Goal: Transaction & Acquisition: Purchase product/service

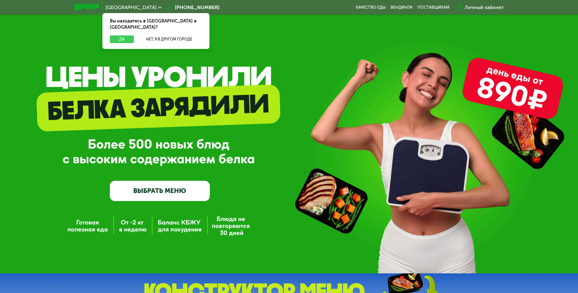
click at [114, 35] on button "Да" at bounding box center [122, 38] width 24 height 7
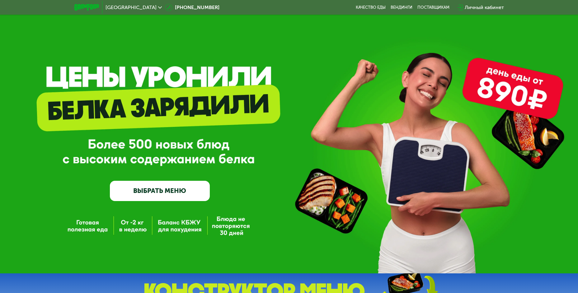
click at [179, 195] on link "ВЫБРАТЬ МЕНЮ" at bounding box center [160, 191] width 100 height 20
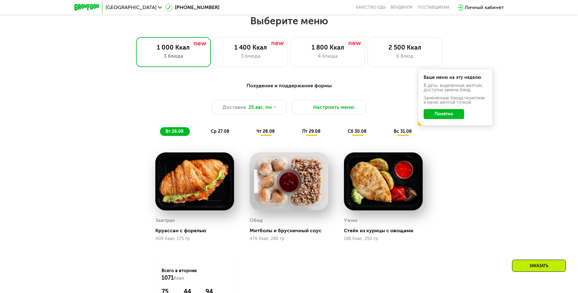
scroll to position [329, 0]
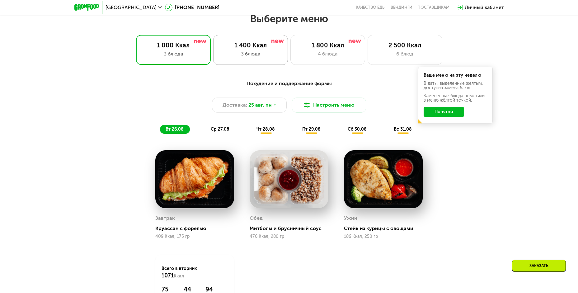
click at [274, 49] on div "1 400 Ккал" at bounding box center [251, 44] width 62 height 7
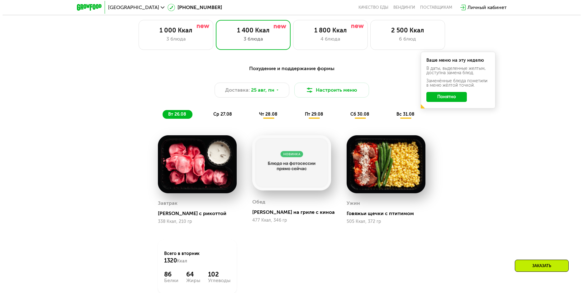
scroll to position [298, 0]
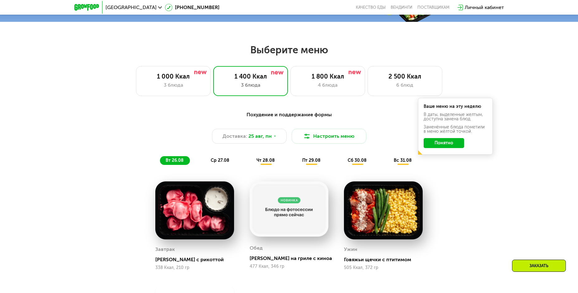
click at [444, 147] on button "Понятно" at bounding box center [444, 143] width 40 height 10
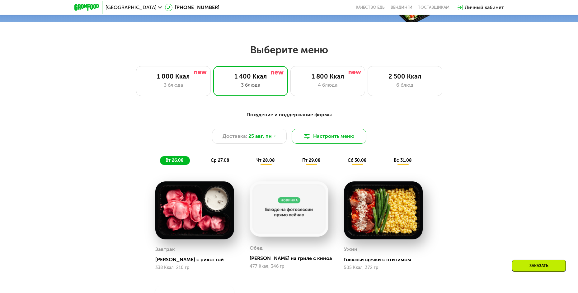
click at [343, 139] on button "Настроить меню" at bounding box center [329, 136] width 75 height 15
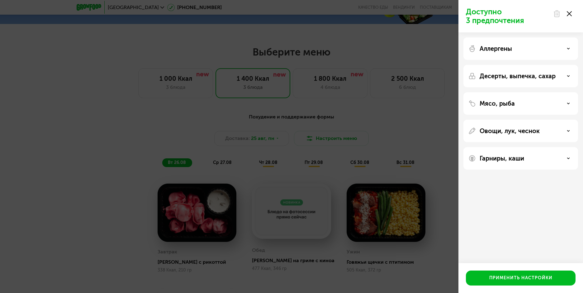
click at [507, 47] on p "Аллергены" at bounding box center [495, 48] width 32 height 7
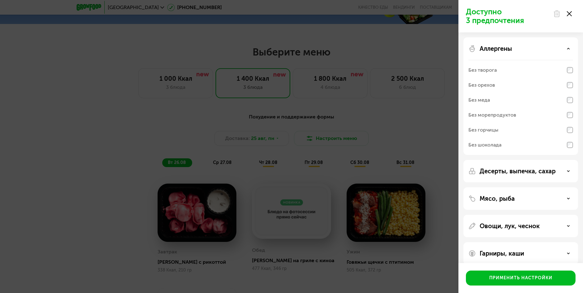
scroll to position [8, 0]
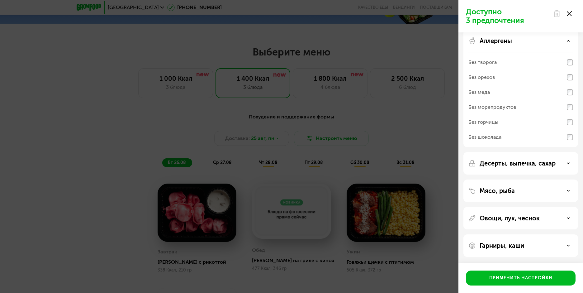
click at [482, 100] on div "Без меда" at bounding box center [520, 107] width 105 height 15
click at [537, 164] on p "Десерты, выпечка, сахар" at bounding box center [517, 162] width 76 height 7
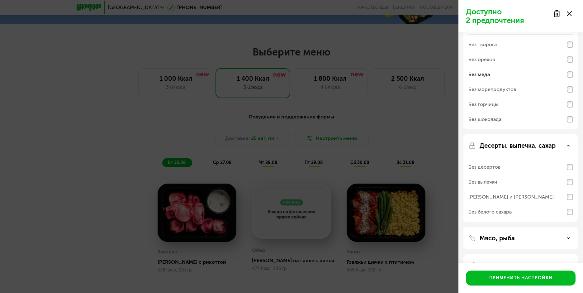
scroll to position [39, 0]
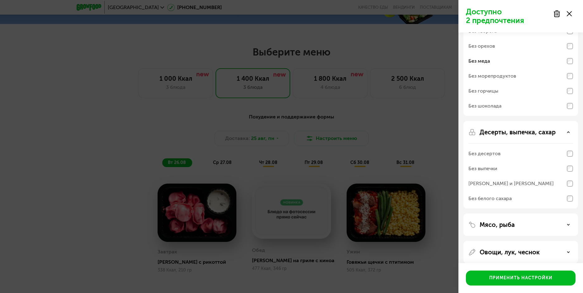
click at [528, 98] on div "Без белого сахара" at bounding box center [520, 90] width 105 height 15
click at [528, 184] on div "[PERSON_NAME] и [PERSON_NAME]" at bounding box center [510, 183] width 85 height 7
click at [529, 167] on div "Без выпечки" at bounding box center [520, 168] width 105 height 15
click at [571, 166] on div "Без выпечки" at bounding box center [520, 168] width 105 height 15
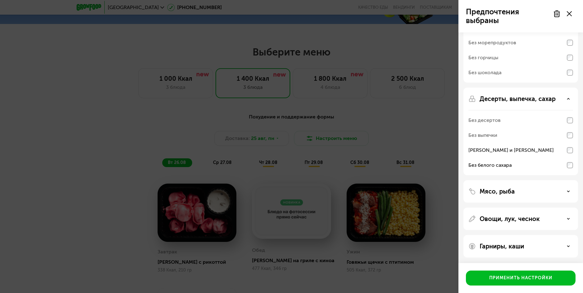
scroll to position [73, 0]
click at [502, 190] on p "Мясо, рыба" at bounding box center [496, 190] width 35 height 7
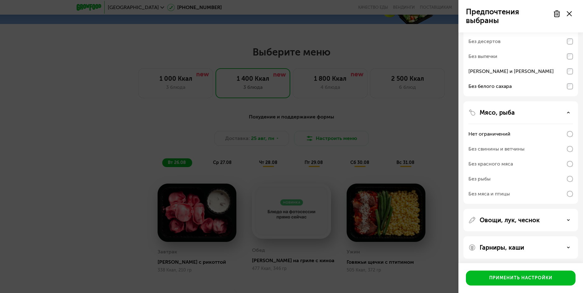
scroll to position [153, 0]
click at [499, 146] on div "Без свинины и ветчины" at bounding box center [496, 146] width 56 height 7
click at [571, 165] on div "Без красного мяса" at bounding box center [520, 161] width 105 height 15
click at [516, 217] on p "Овощи, лук, чеснок" at bounding box center [509, 217] width 60 height 7
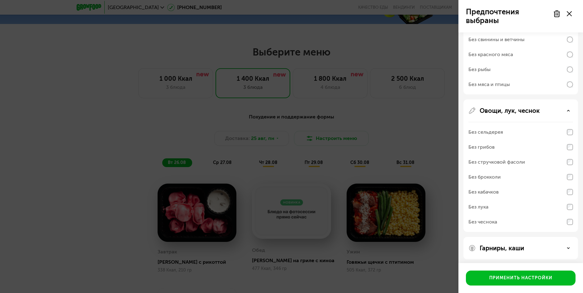
scroll to position [263, 0]
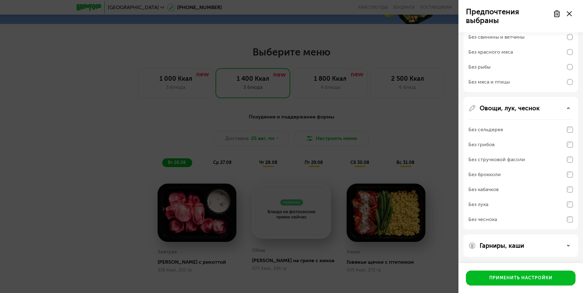
click at [504, 246] on p "Гарниры, каши" at bounding box center [501, 245] width 45 height 7
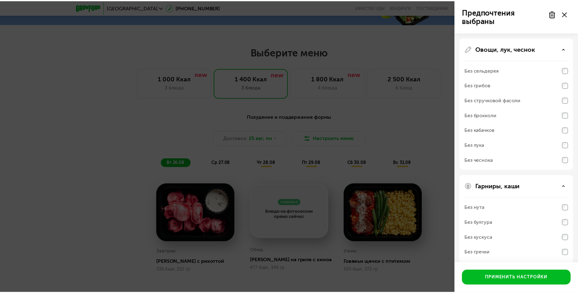
scroll to position [343, 0]
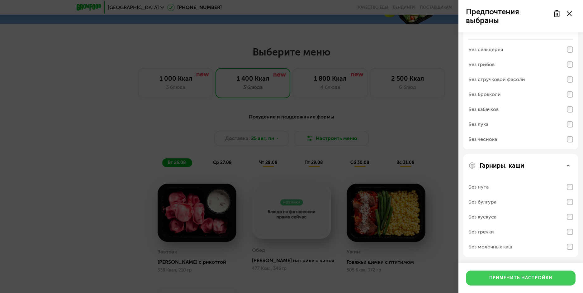
click at [525, 278] on div "Применить настройки" at bounding box center [520, 278] width 63 height 6
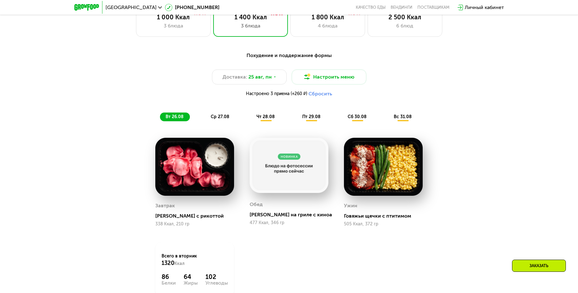
scroll to position [298, 0]
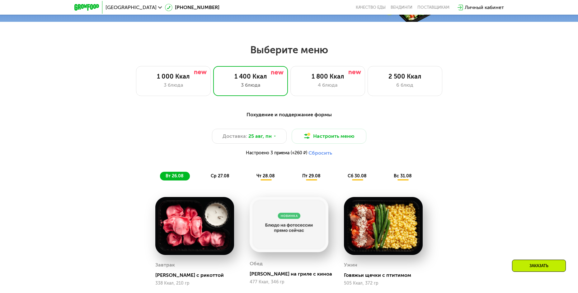
click at [224, 178] on span "ср 27.08" at bounding box center [220, 175] width 19 height 5
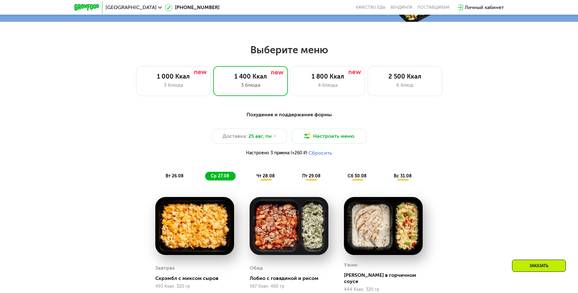
click at [324, 156] on button "Сбросить" at bounding box center [321, 153] width 24 height 6
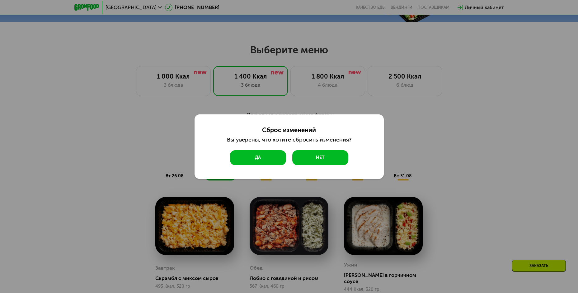
click at [263, 157] on button "Да" at bounding box center [258, 157] width 56 height 15
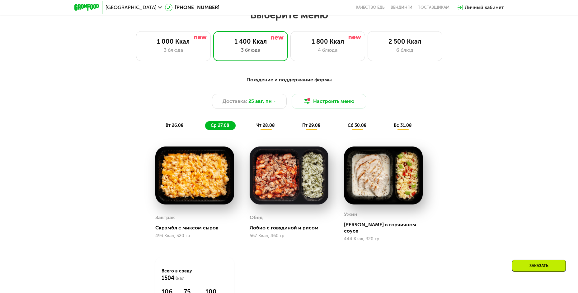
scroll to position [329, 0]
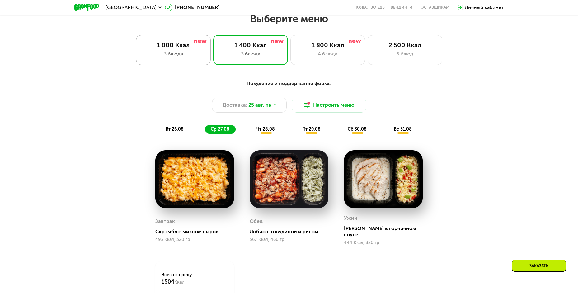
click at [173, 48] on div "1 000 Ккал" at bounding box center [174, 44] width 62 height 7
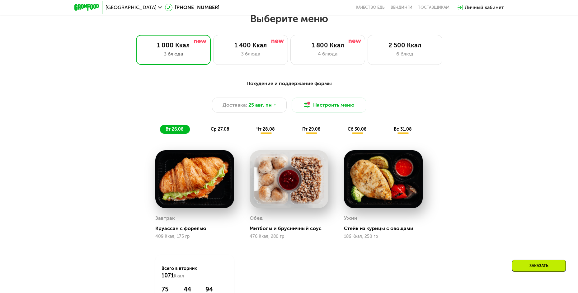
click at [444, 102] on div "Доставка: [DATE] Настроить меню" at bounding box center [289, 104] width 369 height 15
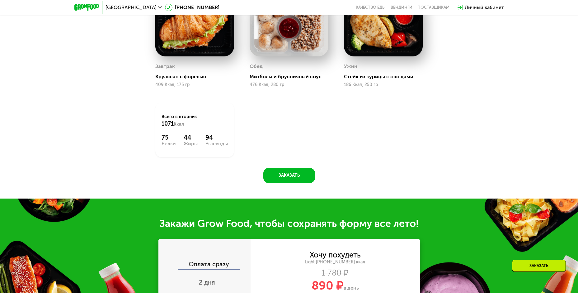
scroll to position [640, 0]
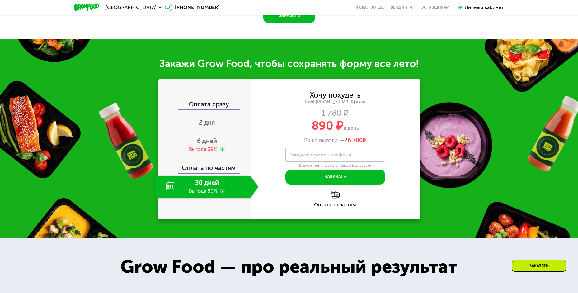
click at [201, 194] on div "30 дней Выгода 50%" at bounding box center [202, 187] width 95 height 22
click at [168, 192] on div "30 дней Выгода 50%" at bounding box center [202, 187] width 95 height 22
click at [232, 191] on div "30 дней Выгода 50%" at bounding box center [202, 187] width 95 height 22
click at [199, 193] on div "30 дней Выгода 50%" at bounding box center [202, 187] width 95 height 22
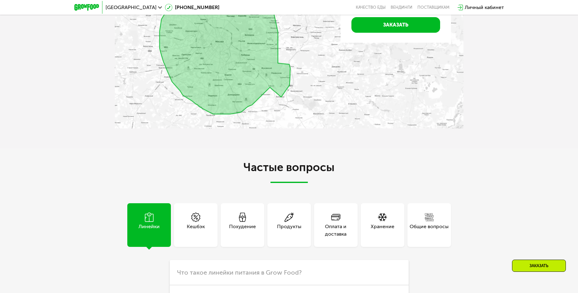
scroll to position [1575, 0]
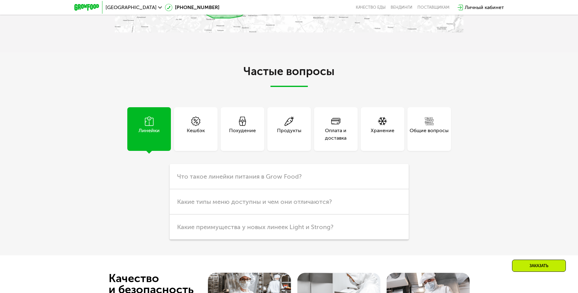
click at [245, 133] on div "Похудение" at bounding box center [242, 134] width 27 height 15
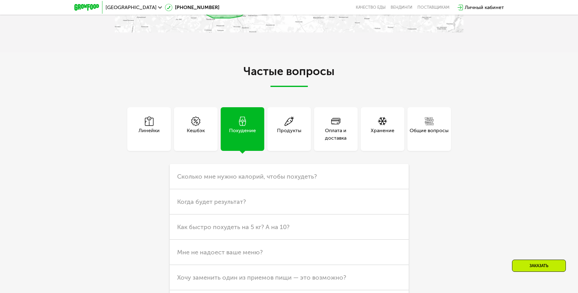
click at [245, 133] on div "Похудение" at bounding box center [242, 134] width 27 height 15
click at [254, 175] on span "Сколько мне нужно калорий, чтобы похудеть?" at bounding box center [247, 175] width 140 height 7
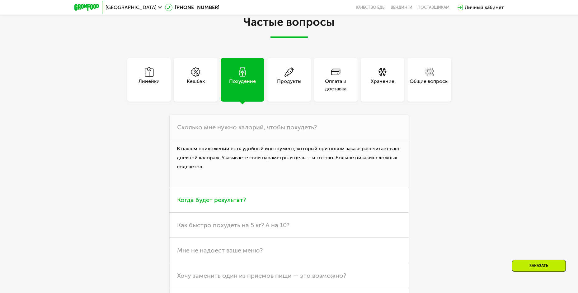
scroll to position [1668, 0]
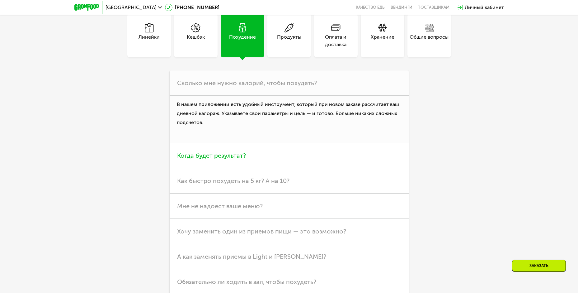
click at [240, 157] on span "Когда будет результат?" at bounding box center [211, 155] width 69 height 7
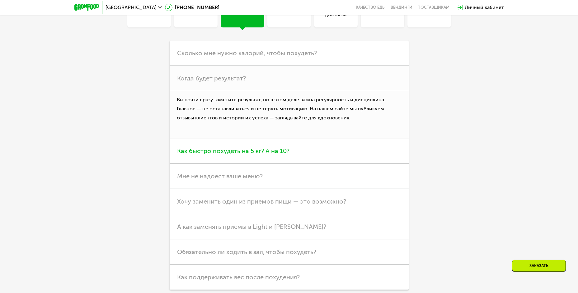
scroll to position [1699, 0]
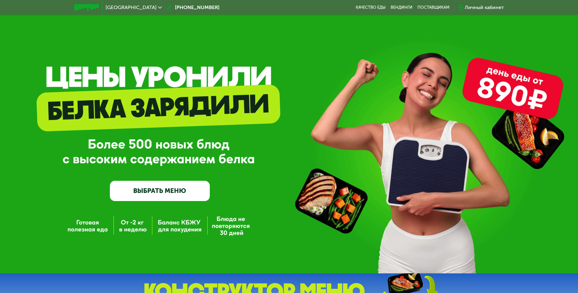
click at [175, 194] on link "ВЫБРАТЬ МЕНЮ" at bounding box center [160, 191] width 100 height 20
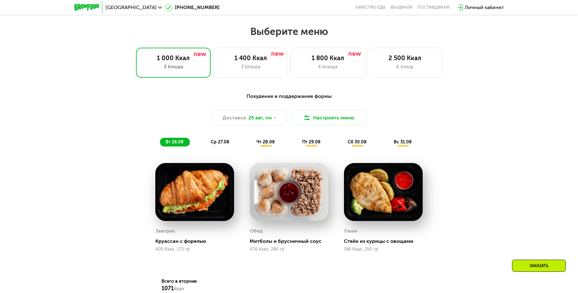
scroll to position [329, 0]
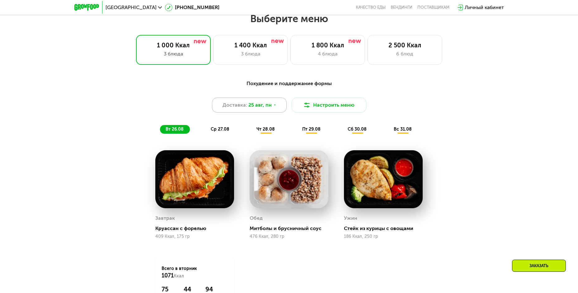
click at [273, 107] on icon at bounding box center [275, 105] width 4 height 4
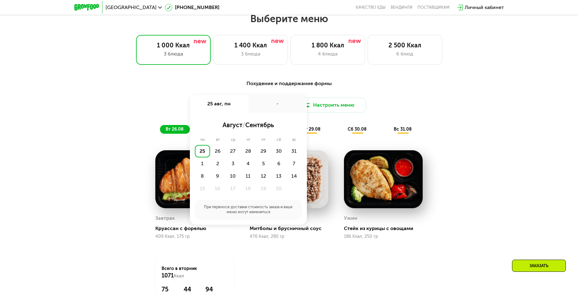
click at [482, 110] on div "Похудение и поддержание формы Доставка: 25 авг, пн 25 авг, пн - август / сентяб…" at bounding box center [289, 210] width 578 height 279
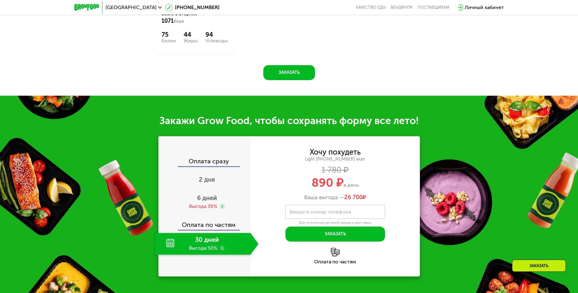
scroll to position [609, 0]
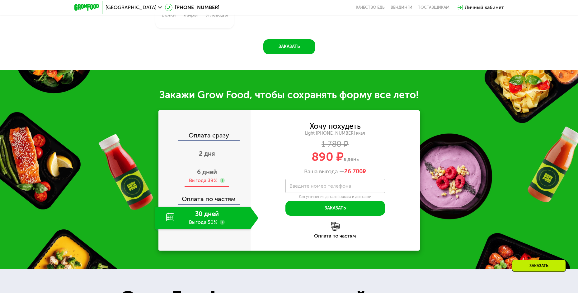
click at [222, 183] on use at bounding box center [222, 180] width 5 height 5
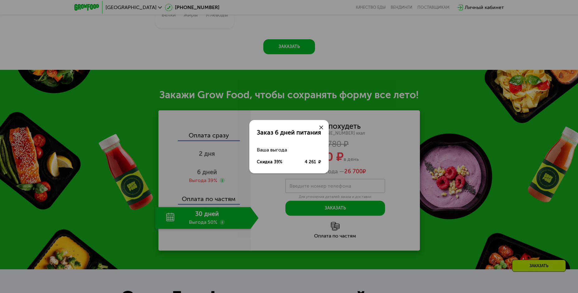
click at [240, 186] on div "Заказ 6 дней питания Ваша выгода Скидка 39% 4 261 ₽" at bounding box center [289, 146] width 578 height 293
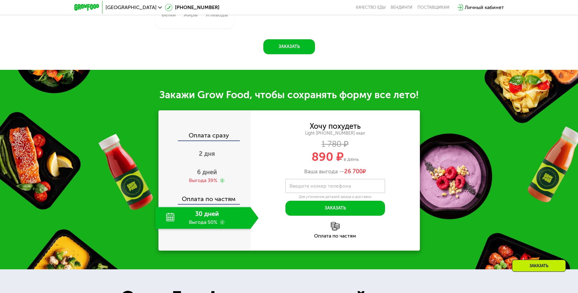
click at [222, 224] on use at bounding box center [222, 222] width 5 height 5
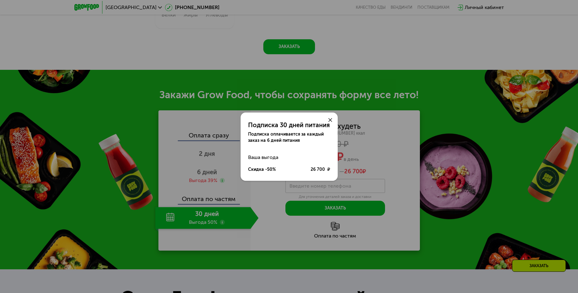
click at [222, 224] on div "Подписка 30 дней питания Подписка оплачивается за каждый заказ на 6 дней питани…" at bounding box center [289, 146] width 578 height 293
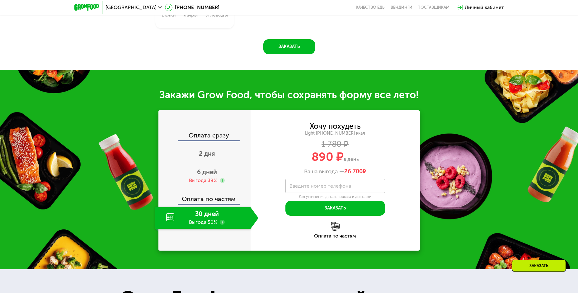
click at [338, 229] on img at bounding box center [335, 226] width 9 height 9
click at [341, 185] on label "Введите номер телефона" at bounding box center [321, 185] width 62 height 3
click at [341, 185] on input "Введите номер телефона" at bounding box center [336, 186] width 100 height 14
click at [274, 227] on div "Оплата по частям" at bounding box center [335, 230] width 169 height 17
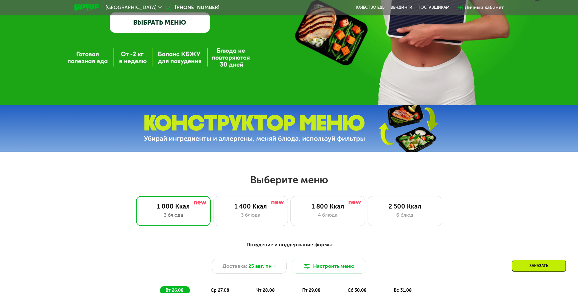
scroll to position [236, 0]
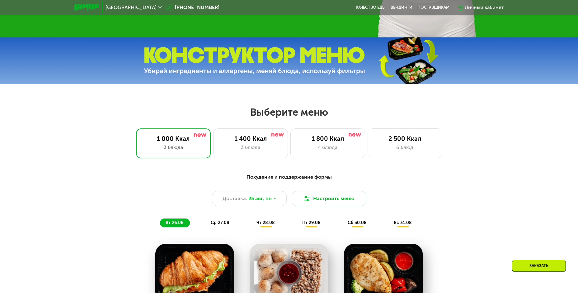
click at [231, 66] on img at bounding box center [254, 61] width 221 height 28
click at [317, 72] on img at bounding box center [254, 61] width 221 height 28
click at [424, 78] on img at bounding box center [408, 60] width 92 height 49
click at [419, 51] on img at bounding box center [408, 60] width 92 height 49
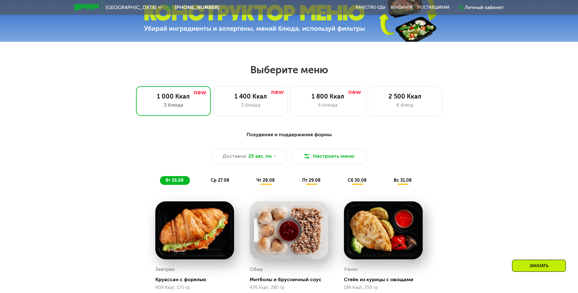
scroll to position [329, 0]
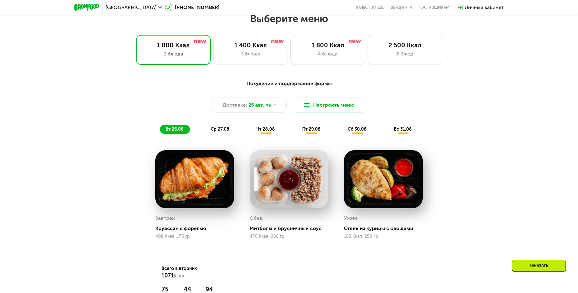
click at [218, 128] on span "ср 27.08" at bounding box center [220, 128] width 19 height 5
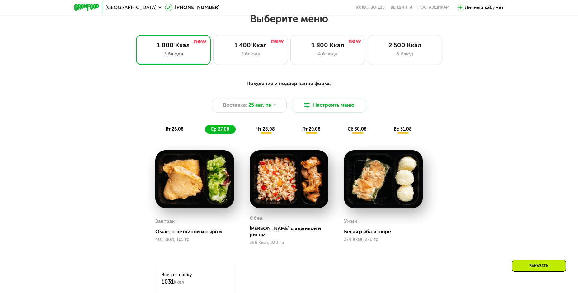
click at [270, 129] on span "чт 28.08" at bounding box center [266, 128] width 18 height 5
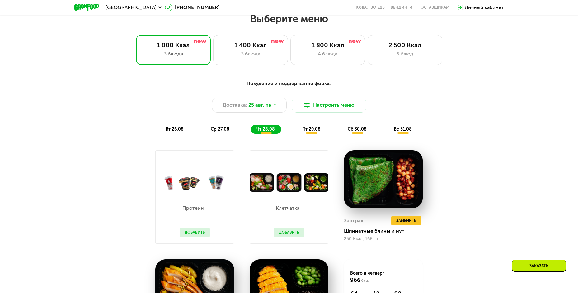
click at [342, 130] on div "пт 29.08" at bounding box center [357, 129] width 31 height 9
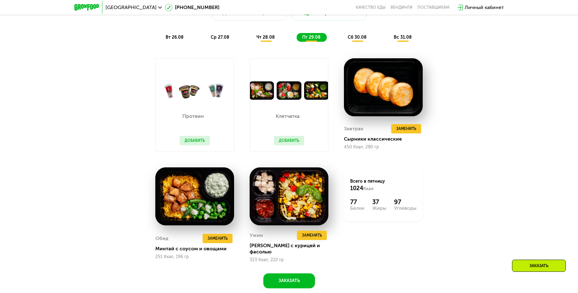
scroll to position [423, 0]
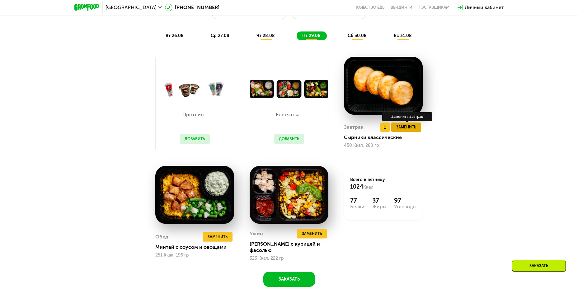
click at [398, 130] on span "Заменить" at bounding box center [406, 127] width 20 height 6
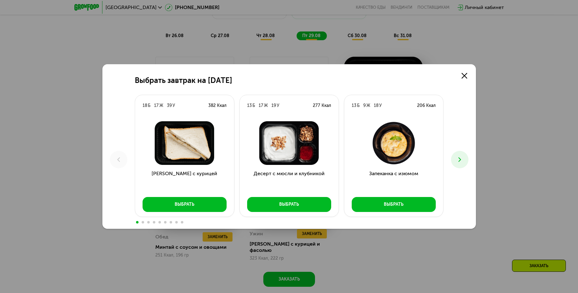
click at [455, 154] on button at bounding box center [459, 159] width 17 height 17
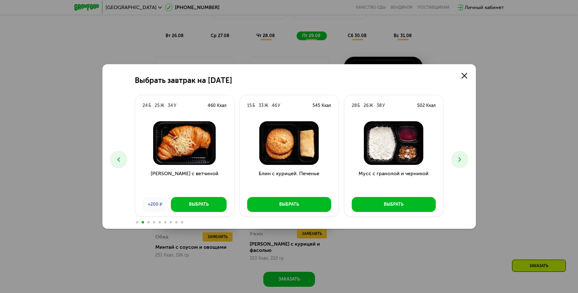
click at [460, 159] on use at bounding box center [459, 159] width 2 height 4
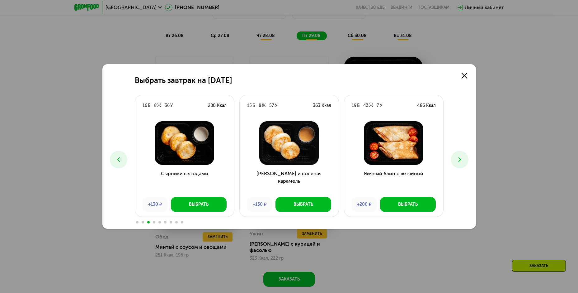
click at [460, 159] on use at bounding box center [459, 159] width 2 height 4
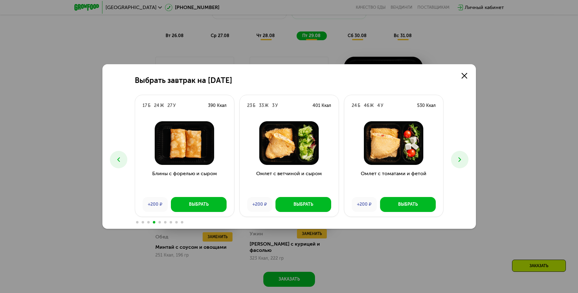
click at [460, 159] on use at bounding box center [459, 159] width 2 height 4
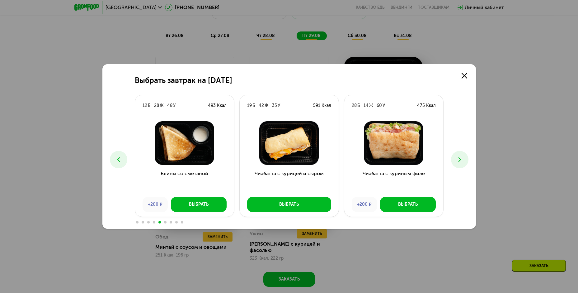
click at [460, 159] on icon at bounding box center [459, 159] width 7 height 7
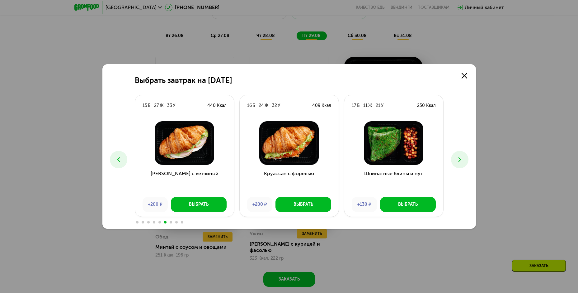
click at [460, 159] on icon at bounding box center [459, 159] width 7 height 7
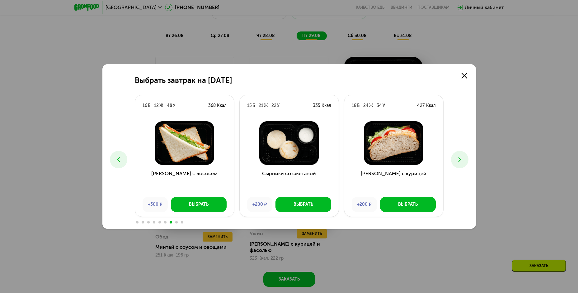
click at [460, 159] on icon at bounding box center [459, 159] width 7 height 7
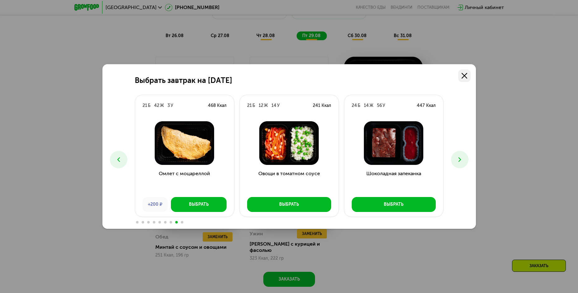
click at [463, 75] on icon at bounding box center [465, 76] width 6 height 6
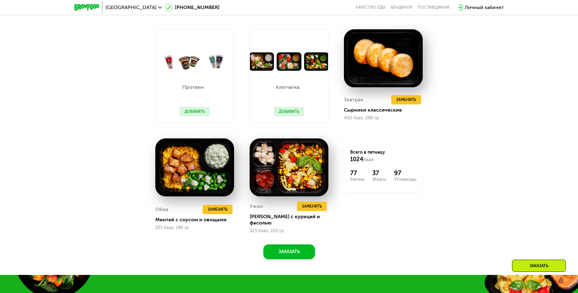
scroll to position [454, 0]
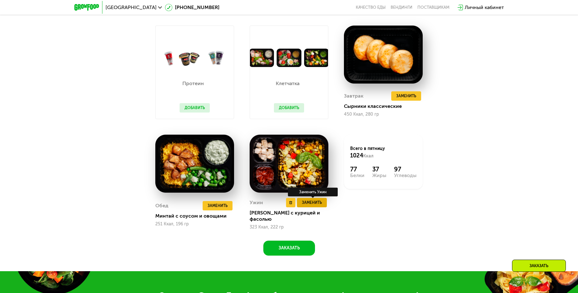
click at [310, 207] on button "Заменить" at bounding box center [312, 202] width 30 height 9
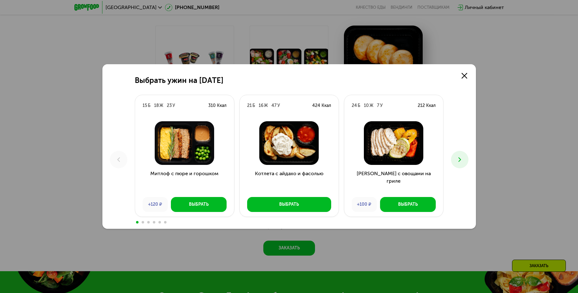
click at [456, 163] on icon at bounding box center [459, 159] width 7 height 7
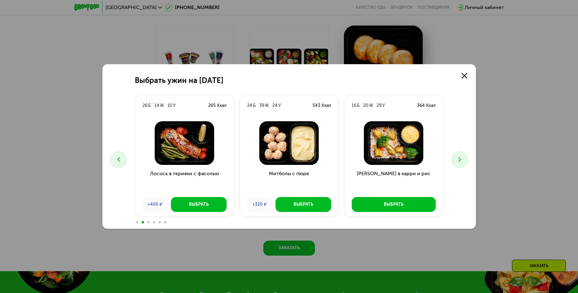
click at [456, 163] on icon at bounding box center [459, 159] width 7 height 7
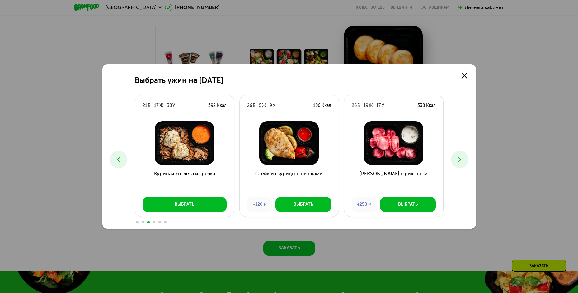
click at [456, 163] on icon at bounding box center [459, 159] width 7 height 7
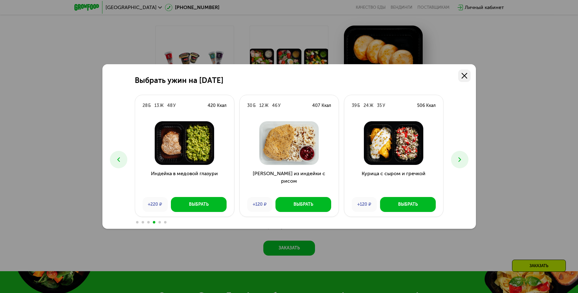
click at [463, 76] on icon at bounding box center [465, 76] width 6 height 6
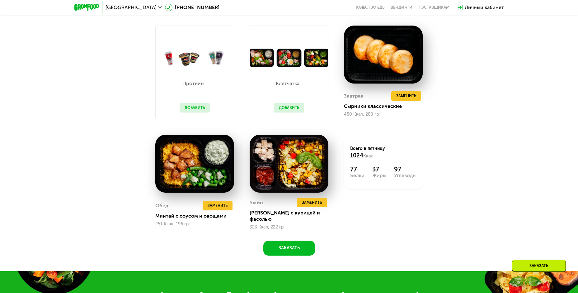
click at [198, 111] on button "Добавить" at bounding box center [195, 107] width 30 height 9
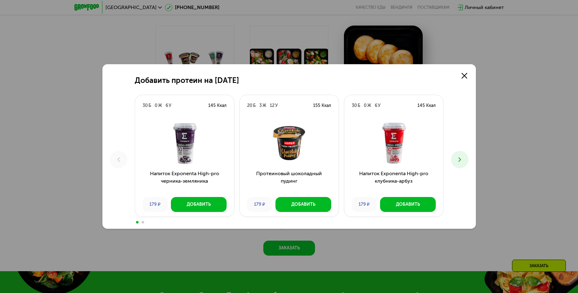
click at [463, 163] on button at bounding box center [459, 159] width 17 height 17
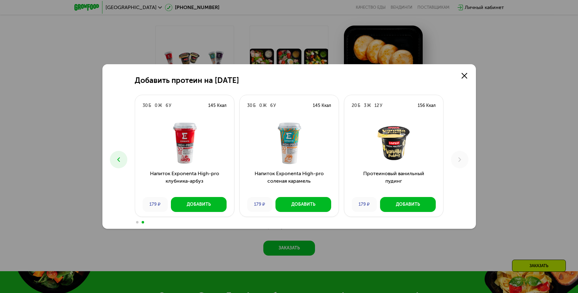
click at [282, 147] on img at bounding box center [289, 143] width 89 height 44
click at [200, 145] on img at bounding box center [184, 143] width 89 height 44
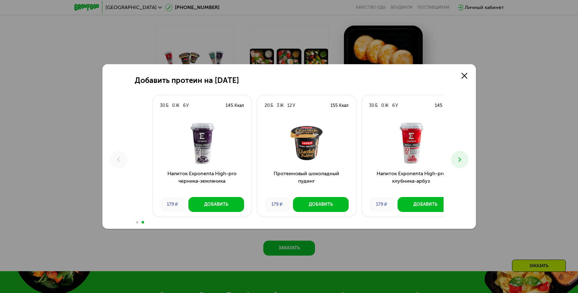
click at [445, 175] on div "Добавить протеин на 29 августа 30 Б 0 Ж 6 У 145 Ккал Напиток Exponenta High-pro…" at bounding box center [289, 146] width 374 height 164
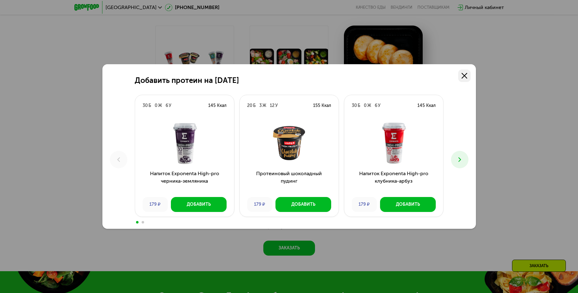
click at [464, 78] on icon at bounding box center [465, 76] width 6 height 6
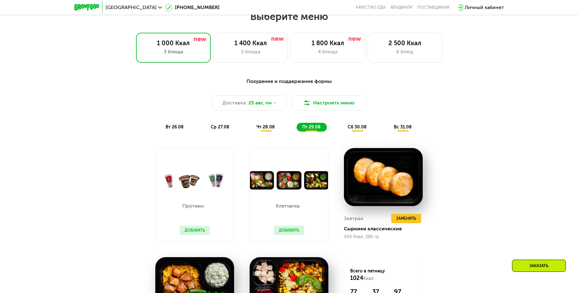
scroll to position [329, 0]
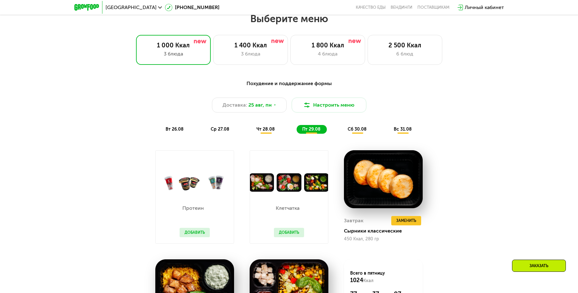
click at [95, 8] on img at bounding box center [86, 7] width 25 height 7
